Goal: Transaction & Acquisition: Purchase product/service

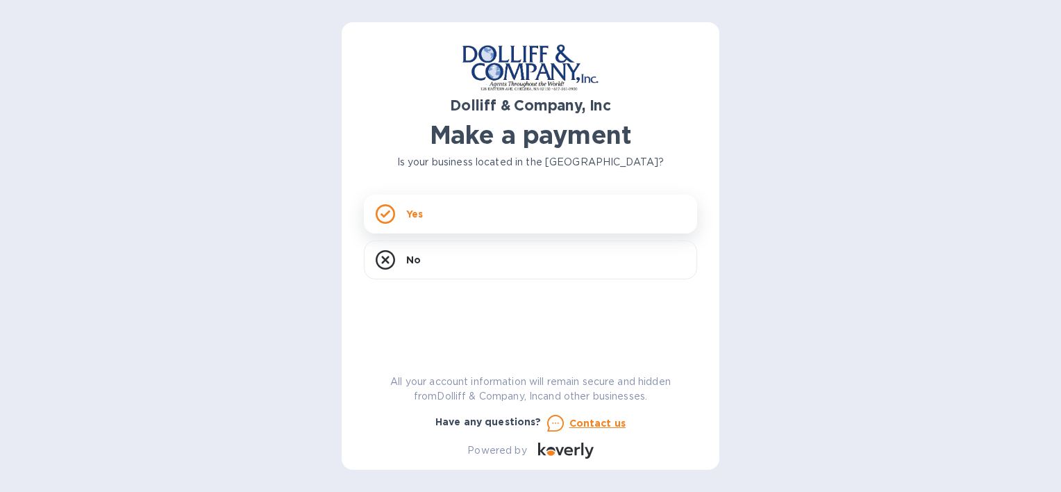
click at [397, 214] on div "Yes" at bounding box center [530, 213] width 333 height 39
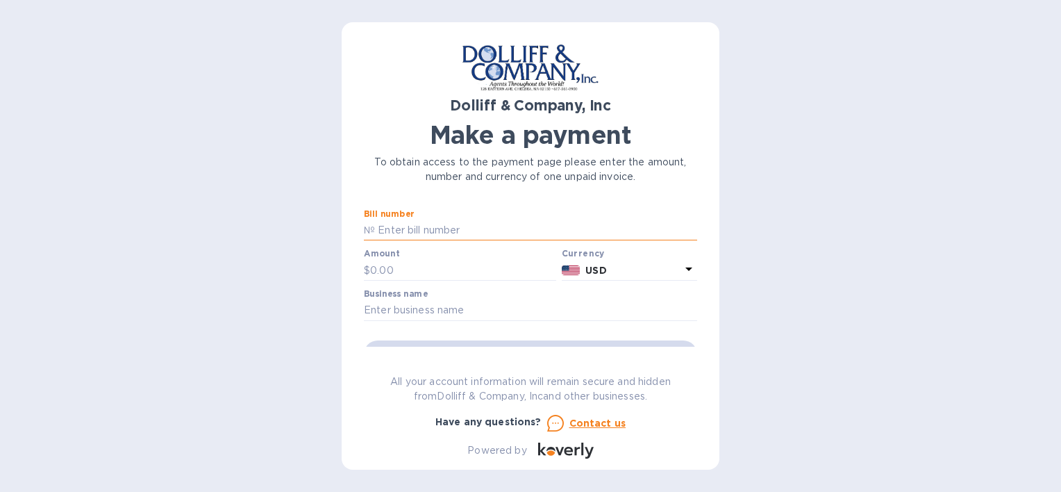
click at [411, 232] on input "text" at bounding box center [536, 230] width 322 height 21
type input "878140"
click at [396, 276] on input "text" at bounding box center [463, 270] width 186 height 21
type input "1,226.87"
click at [394, 318] on input "text" at bounding box center [530, 310] width 333 height 21
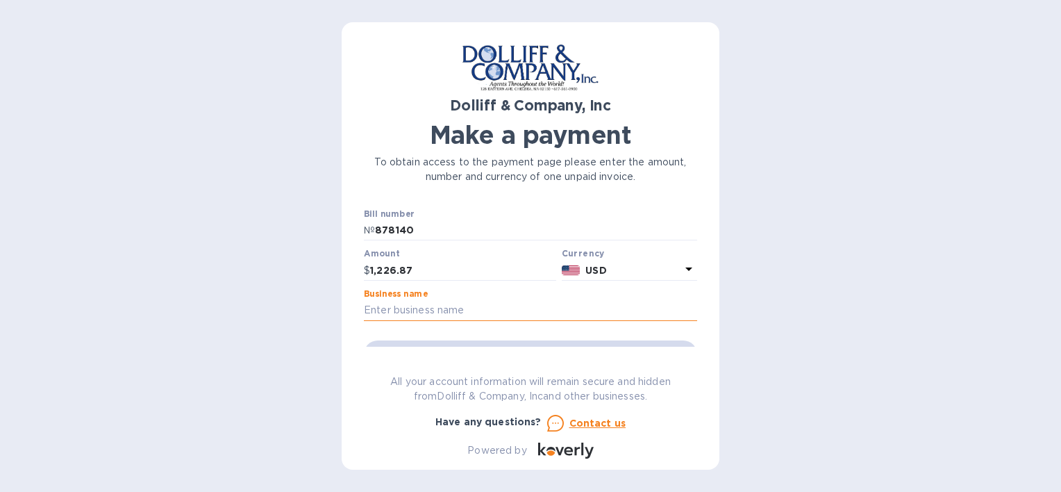
type input "CCL USA, INC"
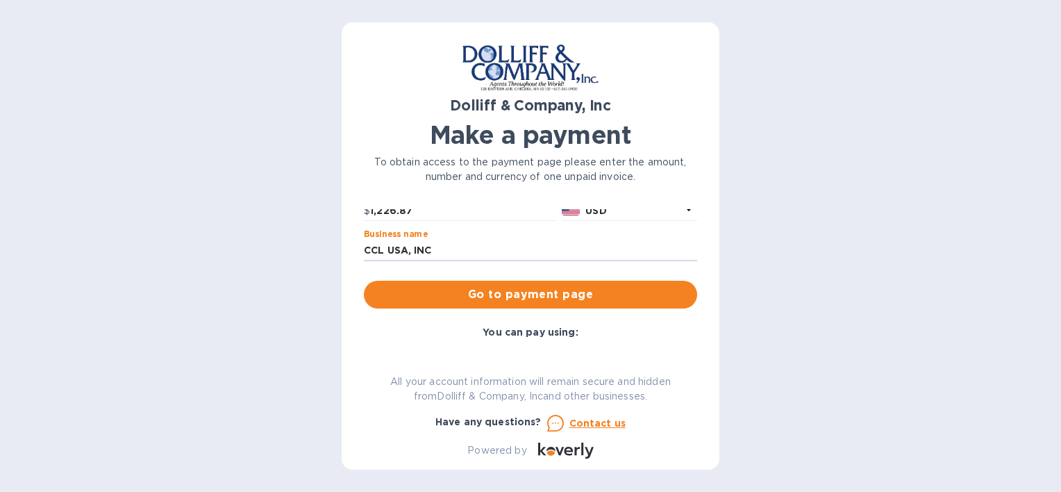
scroll to position [139, 0]
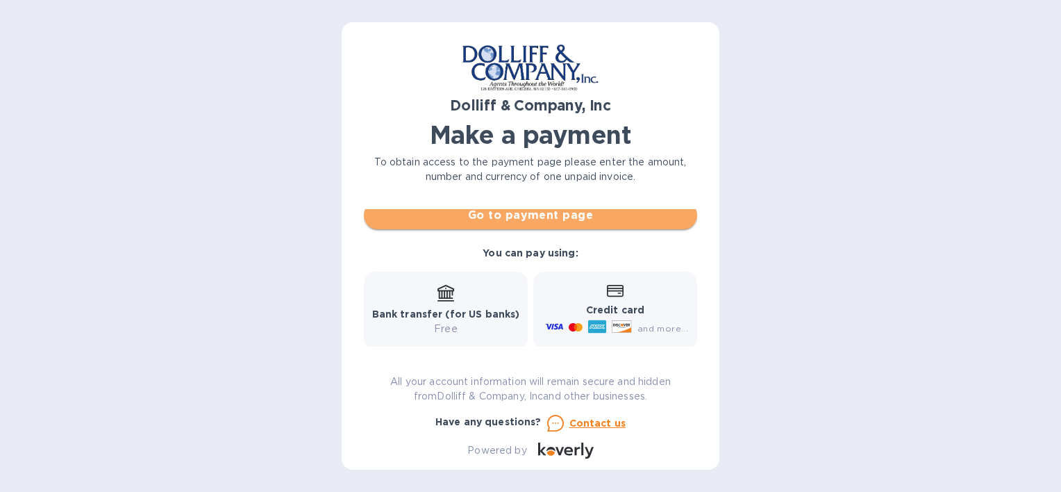
click at [565, 215] on span "Go to payment page" at bounding box center [530, 215] width 311 height 17
